Goal: Task Accomplishment & Management: Use online tool/utility

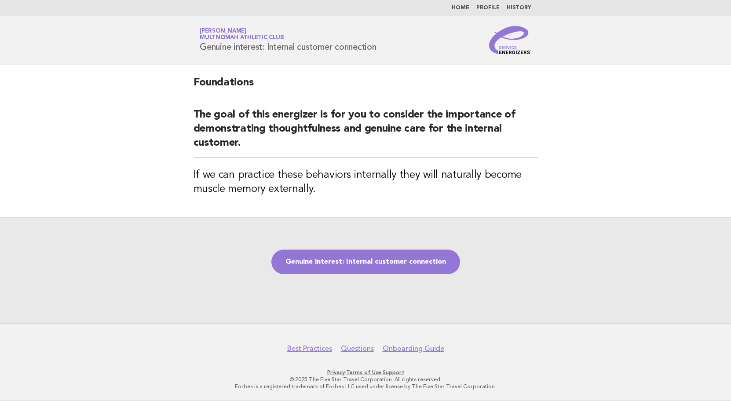
click at [625, 164] on main "Foundations The goal of this energizer is for you to consider the importance of…" at bounding box center [365, 194] width 731 height 258
click at [535, 164] on div "Foundations The goal of this energizer is for you to consider the importance of…" at bounding box center [366, 141] width 366 height 152
click at [366, 266] on link "Genuine interest: Internal customer connection" at bounding box center [366, 262] width 189 height 25
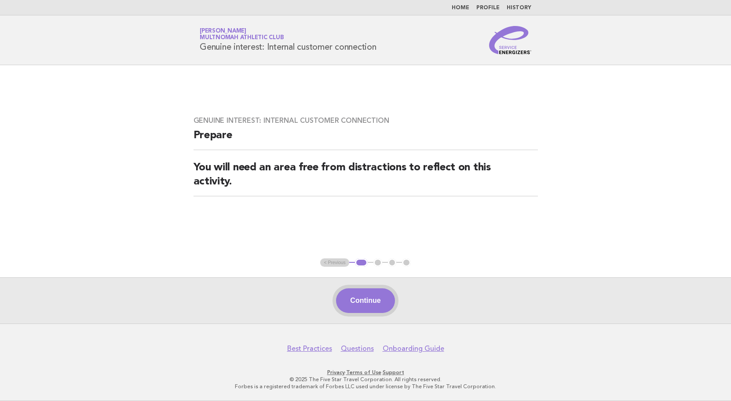
click at [369, 302] on button "Continue" at bounding box center [365, 300] width 59 height 25
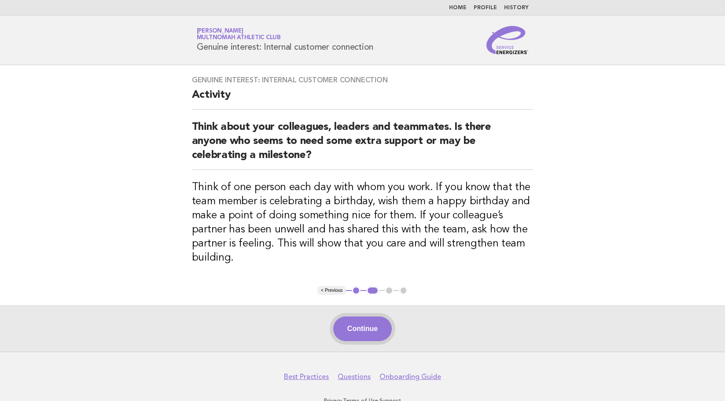
click at [376, 321] on button "Continue" at bounding box center [362, 328] width 59 height 25
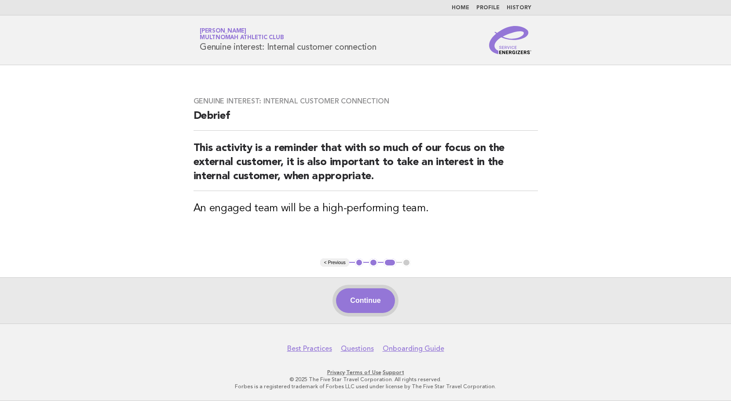
click at [378, 306] on button "Continue" at bounding box center [365, 300] width 59 height 25
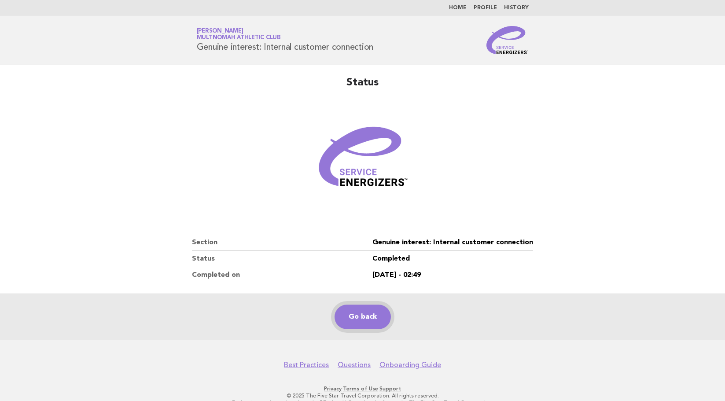
click at [375, 314] on link "Go back" at bounding box center [362, 317] width 56 height 25
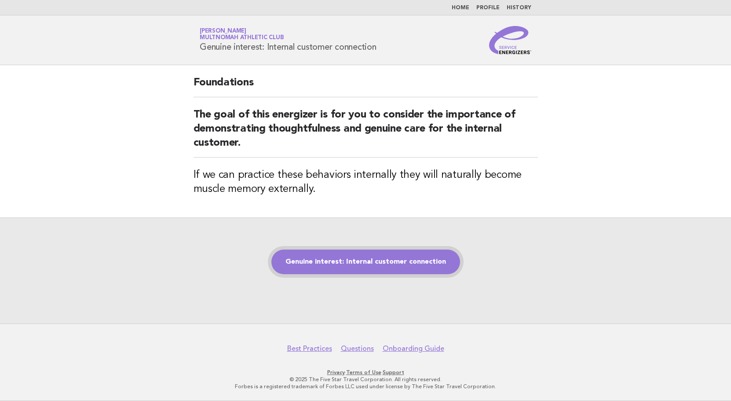
click at [379, 268] on link "Genuine interest: Internal customer connection" at bounding box center [366, 262] width 189 height 25
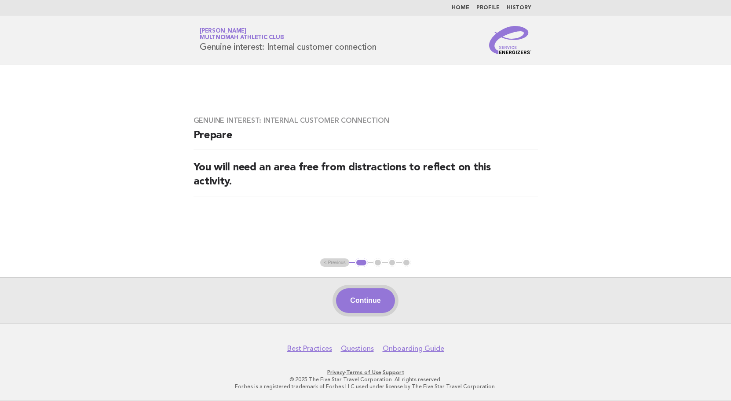
click at [380, 295] on button "Continue" at bounding box center [365, 300] width 59 height 25
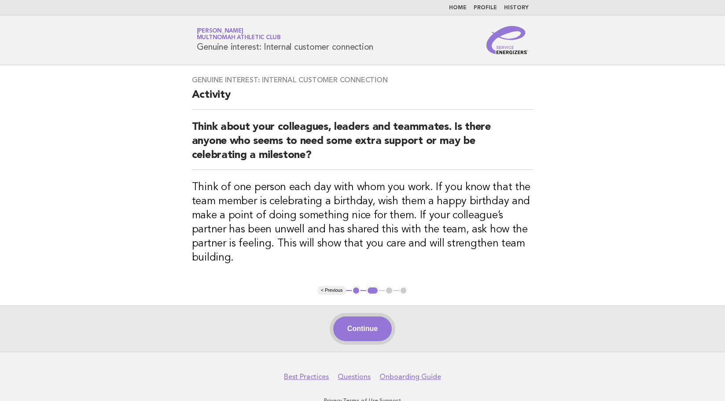
click at [372, 316] on button "Continue" at bounding box center [362, 328] width 59 height 25
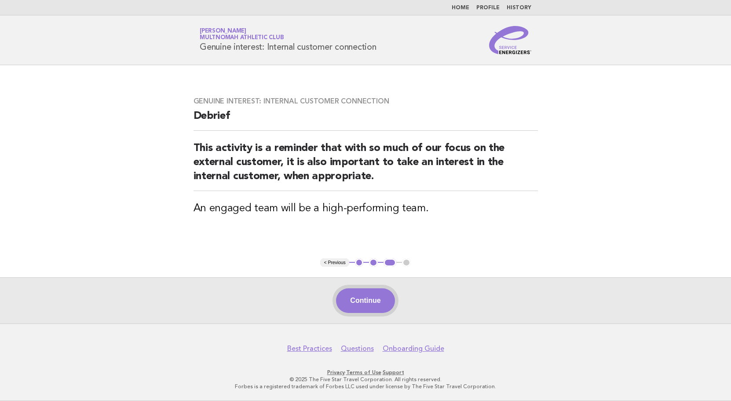
click at [372, 300] on button "Continue" at bounding box center [365, 300] width 59 height 25
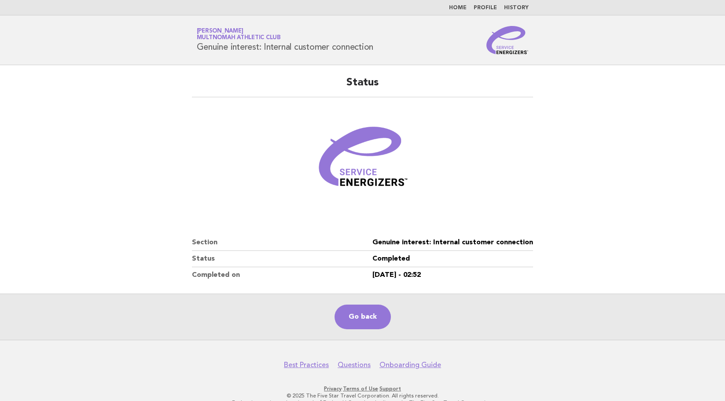
click at [642, 166] on main "Status Section Genuine interest: Internal customer connection Status Completed …" at bounding box center [362, 202] width 725 height 275
click at [352, 316] on link "Go back" at bounding box center [362, 317] width 56 height 25
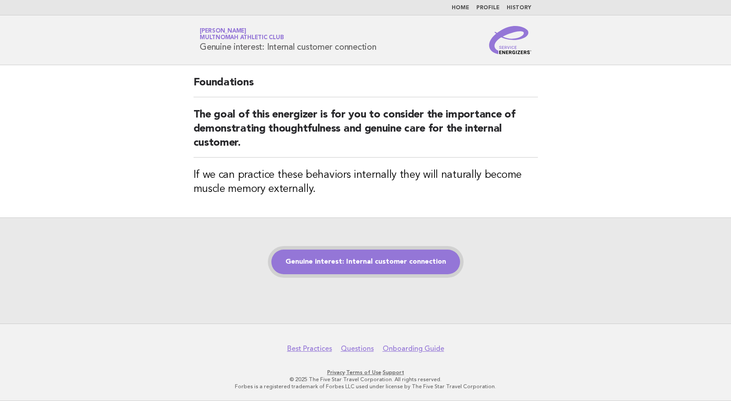
click at [360, 264] on link "Genuine interest: Internal customer connection" at bounding box center [366, 262] width 189 height 25
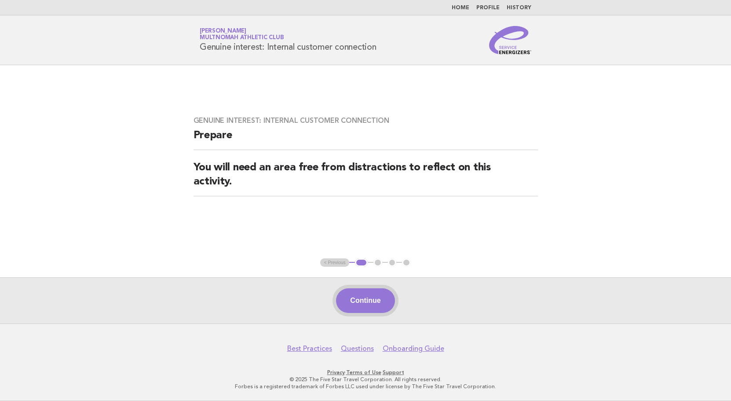
click at [364, 290] on button "Continue" at bounding box center [365, 300] width 59 height 25
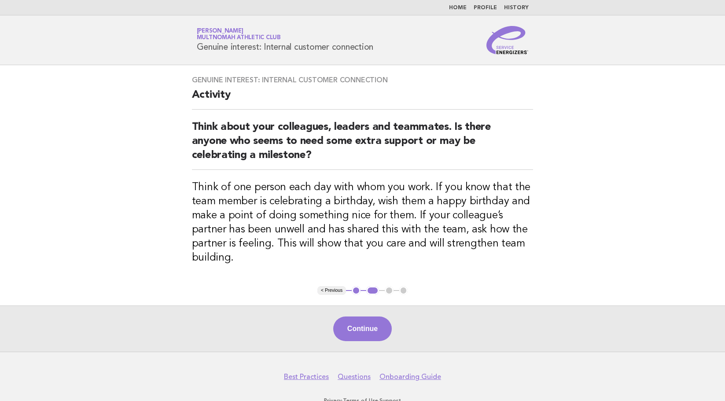
click at [382, 319] on button "Continue" at bounding box center [362, 328] width 59 height 25
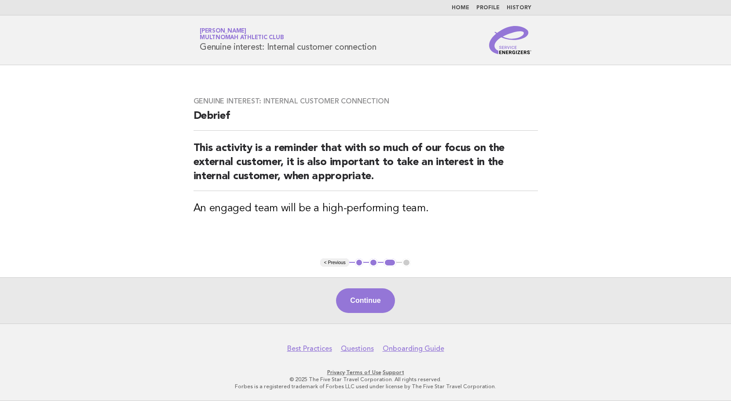
click at [629, 161] on main "Genuine interest: Internal customer connection Debrief This activity is a remin…" at bounding box center [365, 194] width 731 height 258
click at [362, 303] on button "Continue" at bounding box center [365, 300] width 59 height 25
